Goal: Find specific page/section: Find specific page/section

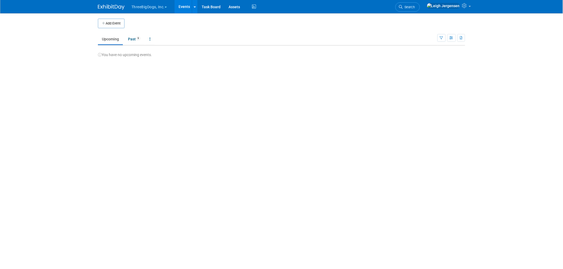
click at [153, 7] on button "ThreeBigDogs, Inc." at bounding box center [152, 6] width 43 height 12
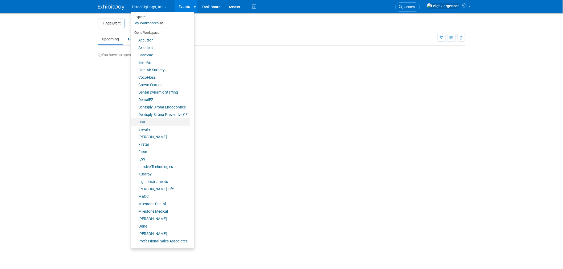
click at [147, 123] on link "DSX" at bounding box center [160, 121] width 59 height 7
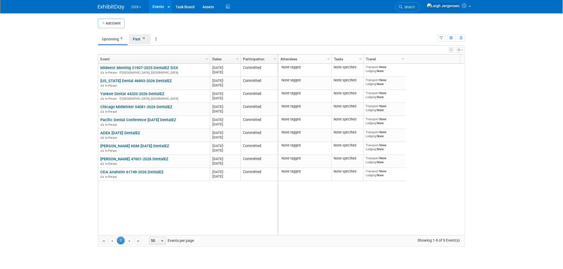
click at [136, 39] on link "Past 52" at bounding box center [140, 39] width 22 height 10
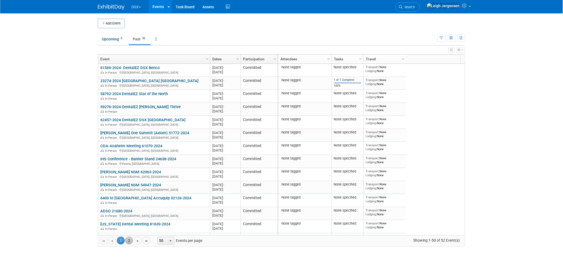
click at [127, 239] on link "2" at bounding box center [129, 241] width 8 height 8
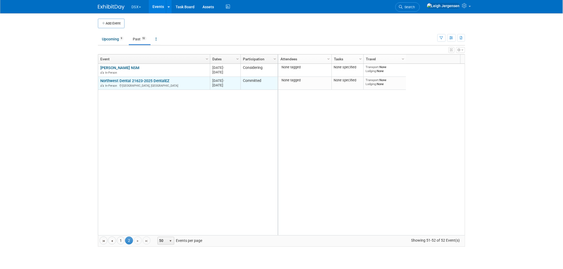
click at [157, 81] on link "Northwest Dental 21623-2025 DentalEZ" at bounding box center [134, 80] width 69 height 5
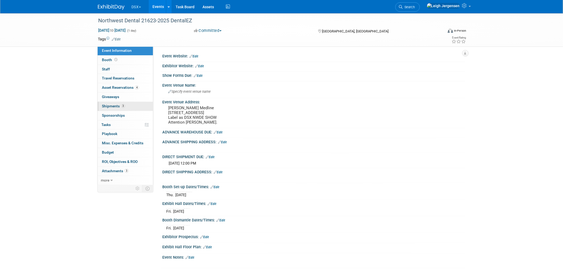
click at [112, 106] on span "Shipments 3" at bounding box center [113, 106] width 23 height 4
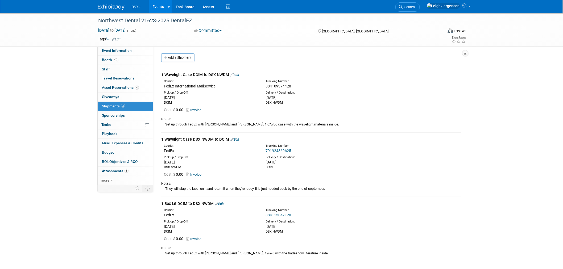
click at [280, 149] on link "791924369625" at bounding box center [278, 151] width 26 height 4
drag, startPoint x: 136, startPoint y: 6, endPoint x: 143, endPoint y: 20, distance: 14.9
click at [136, 6] on button "DSX" at bounding box center [139, 6] width 17 height 12
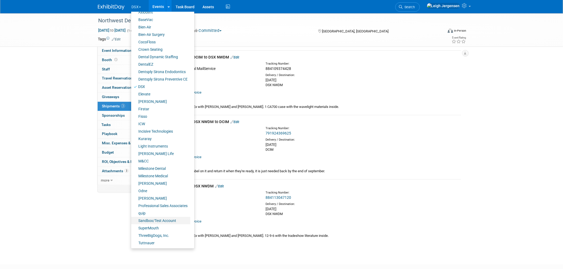
scroll to position [18, 0]
click at [153, 229] on link "SuperMouth" at bounding box center [160, 227] width 59 height 7
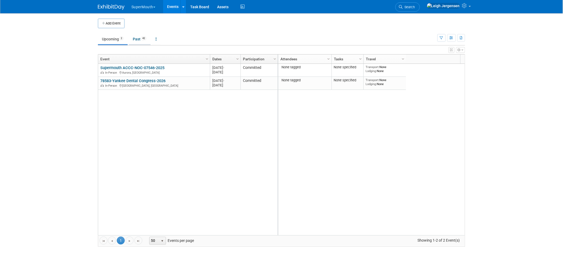
click at [138, 38] on link "Past 42" at bounding box center [140, 39] width 22 height 10
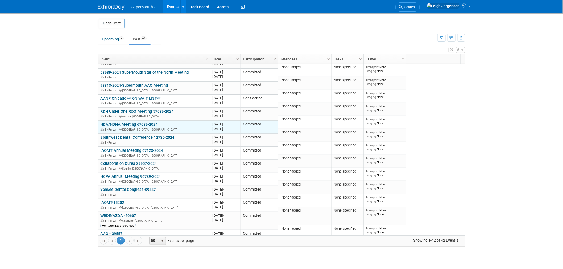
scroll to position [388, 0]
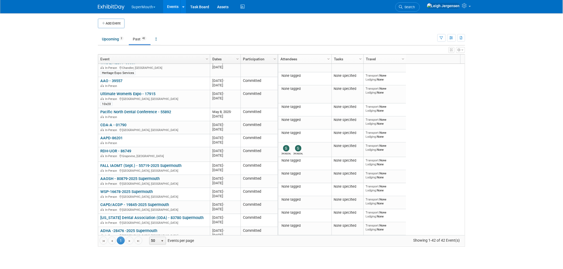
click at [152, 202] on link "CAPD/ACDP - 19845-2025 Supermouth" at bounding box center [134, 204] width 69 height 5
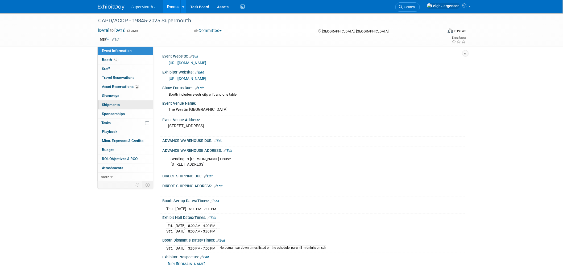
click at [110, 105] on span "Shipments 0" at bounding box center [111, 104] width 18 height 4
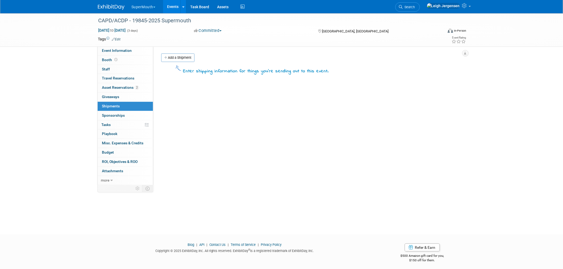
click at [141, 5] on button "SuperMouth" at bounding box center [146, 6] width 31 height 12
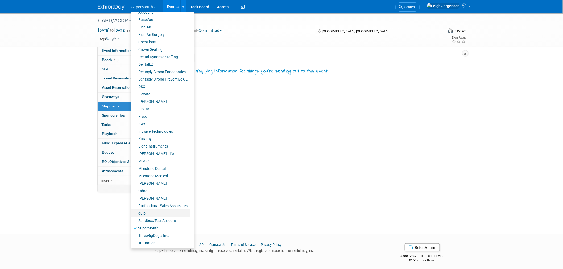
scroll to position [3, 0]
click at [142, 215] on link "quip" at bounding box center [160, 213] width 59 height 7
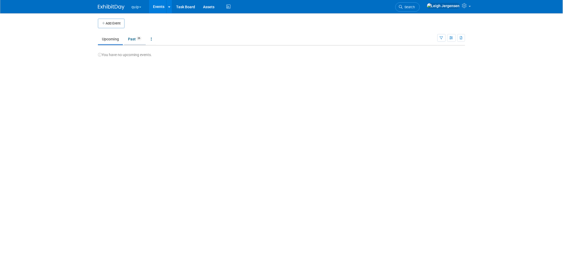
click at [134, 38] on link "Past 26" at bounding box center [135, 39] width 22 height 10
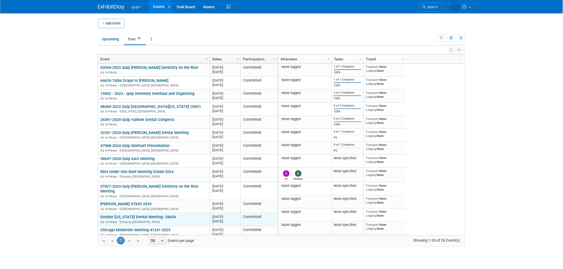
scroll to position [169, 0]
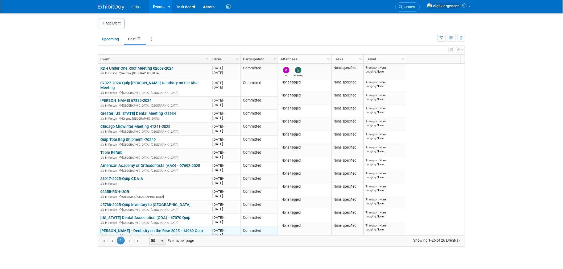
click at [152, 228] on link "Glidewell - Dentistry on the Rise 2025 - 14969 Quip" at bounding box center [151, 230] width 102 height 5
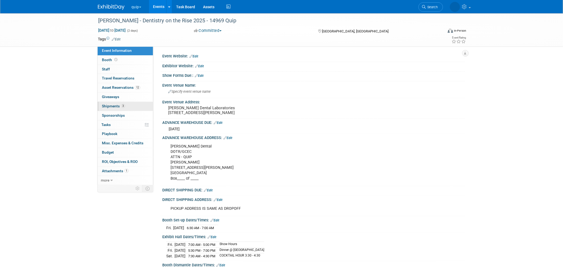
click at [107, 106] on span "Shipments 3" at bounding box center [113, 106] width 23 height 4
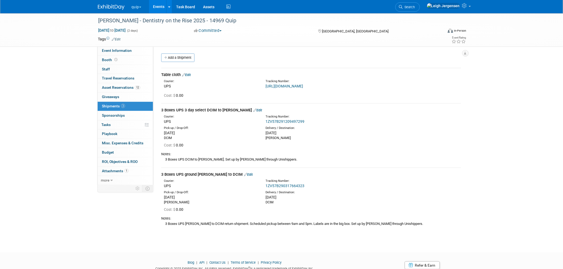
click at [288, 188] on link "1ZV57B290317664323" at bounding box center [284, 186] width 39 height 4
click at [157, 5] on link "Events" at bounding box center [158, 6] width 19 height 13
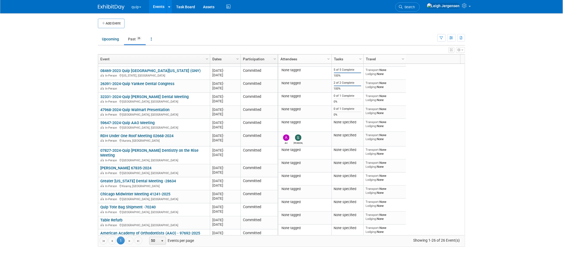
scroll to position [169, 0]
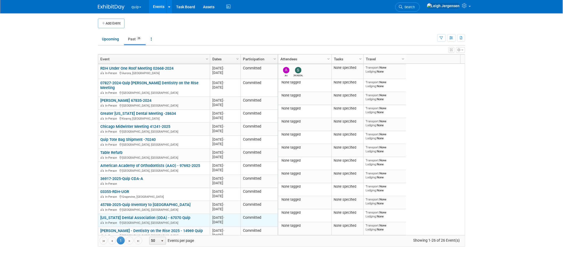
click at [149, 215] on link "[US_STATE] Dental Association (ODA) - 67070 Quip" at bounding box center [145, 217] width 90 height 5
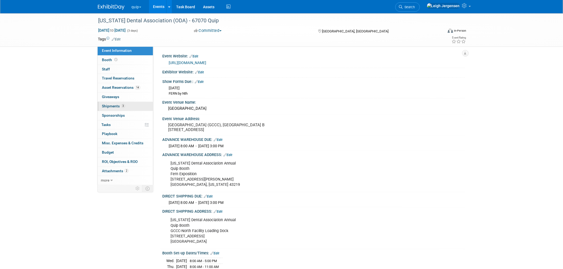
click at [109, 104] on span "Shipments 3" at bounding box center [113, 106] width 23 height 4
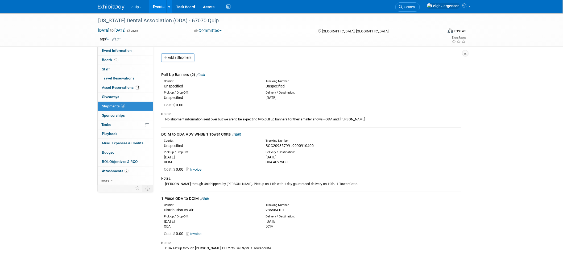
click at [137, 5] on button "quip" at bounding box center [139, 6] width 17 height 12
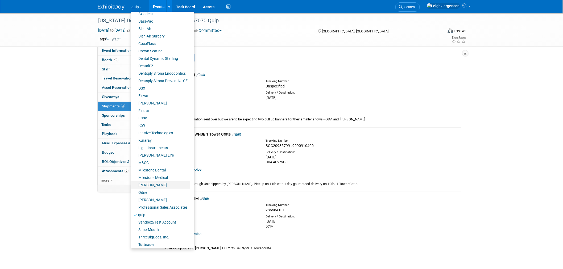
scroll to position [35, 0]
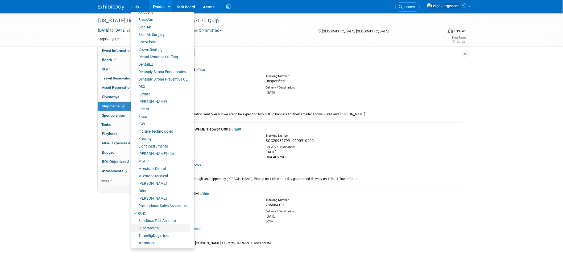
click at [149, 228] on link "SuperMouth" at bounding box center [160, 227] width 59 height 7
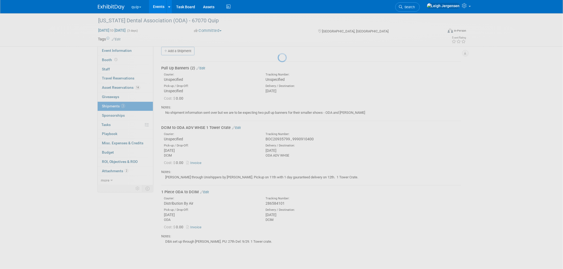
scroll to position [7, 0]
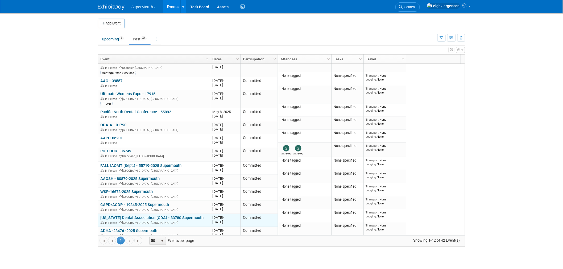
click at [142, 215] on link "[US_STATE] Dental Association (ODA) - 83780 Supermouth" at bounding box center [151, 217] width 103 height 5
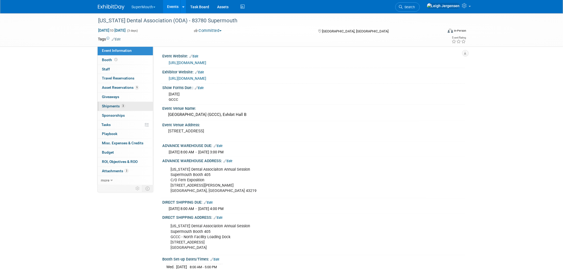
click at [120, 105] on span "Shipments 3" at bounding box center [113, 106] width 23 height 4
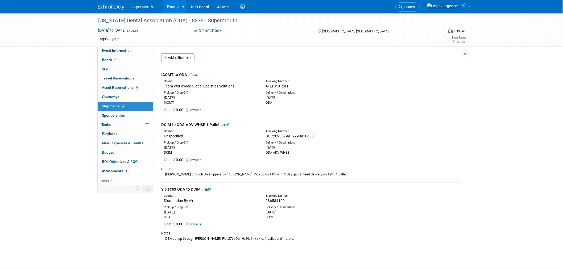
click at [148, 3] on button "SuperMouth" at bounding box center [146, 6] width 31 height 12
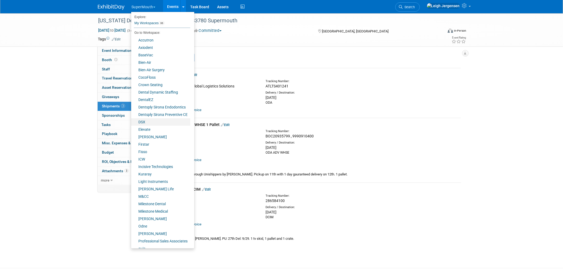
click at [147, 119] on link "DSX" at bounding box center [160, 121] width 59 height 7
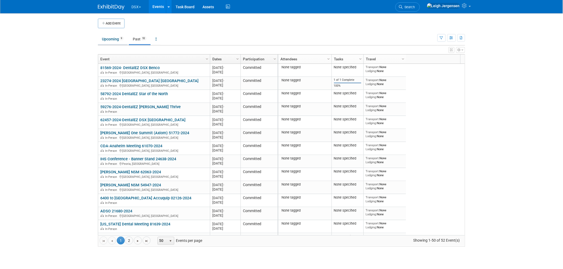
click at [111, 35] on link "Upcoming 9" at bounding box center [113, 39] width 30 height 10
